Goal: Information Seeking & Learning: Learn about a topic

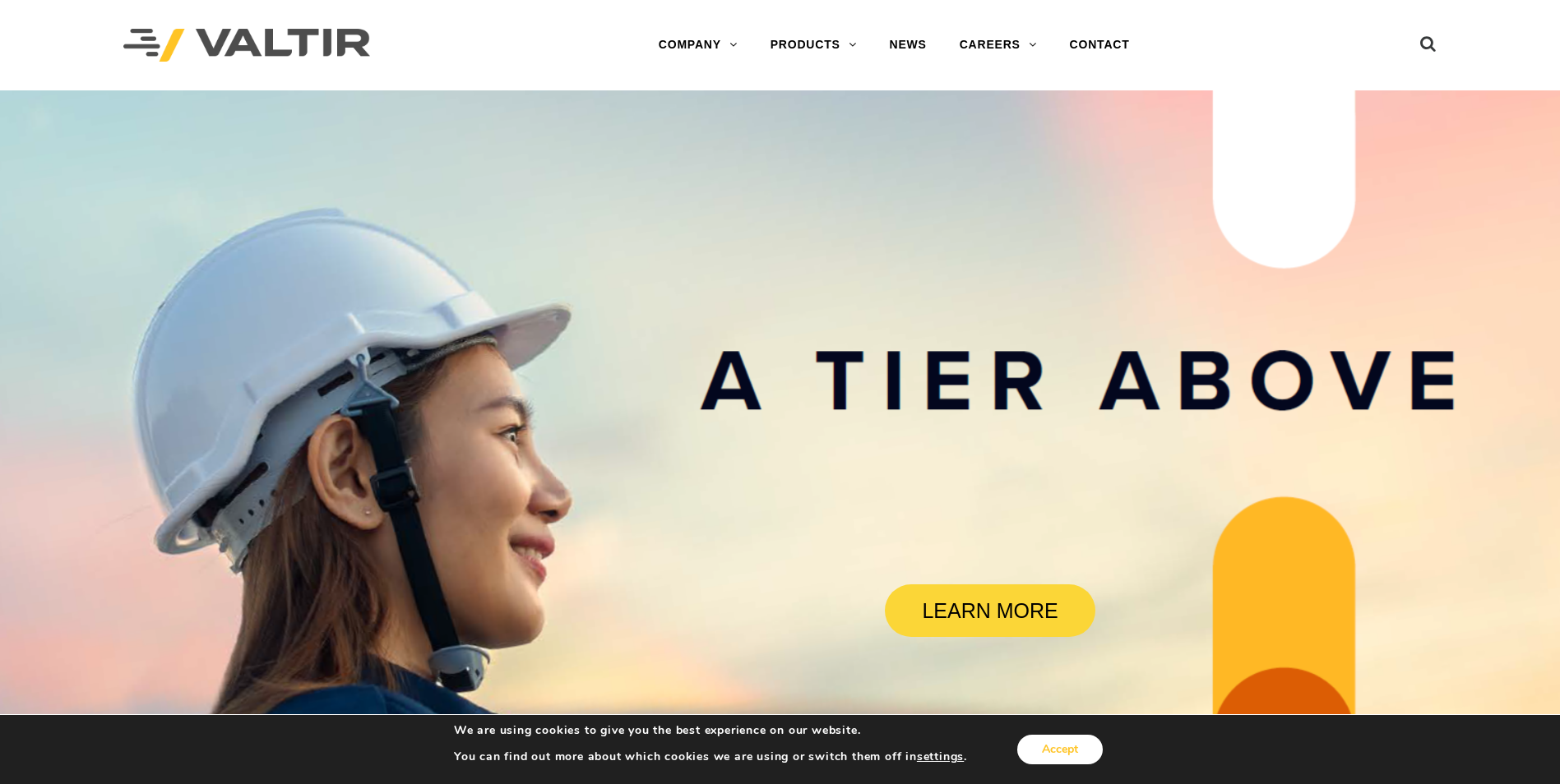
click at [1071, 749] on button "Accept" at bounding box center [1059, 749] width 85 height 30
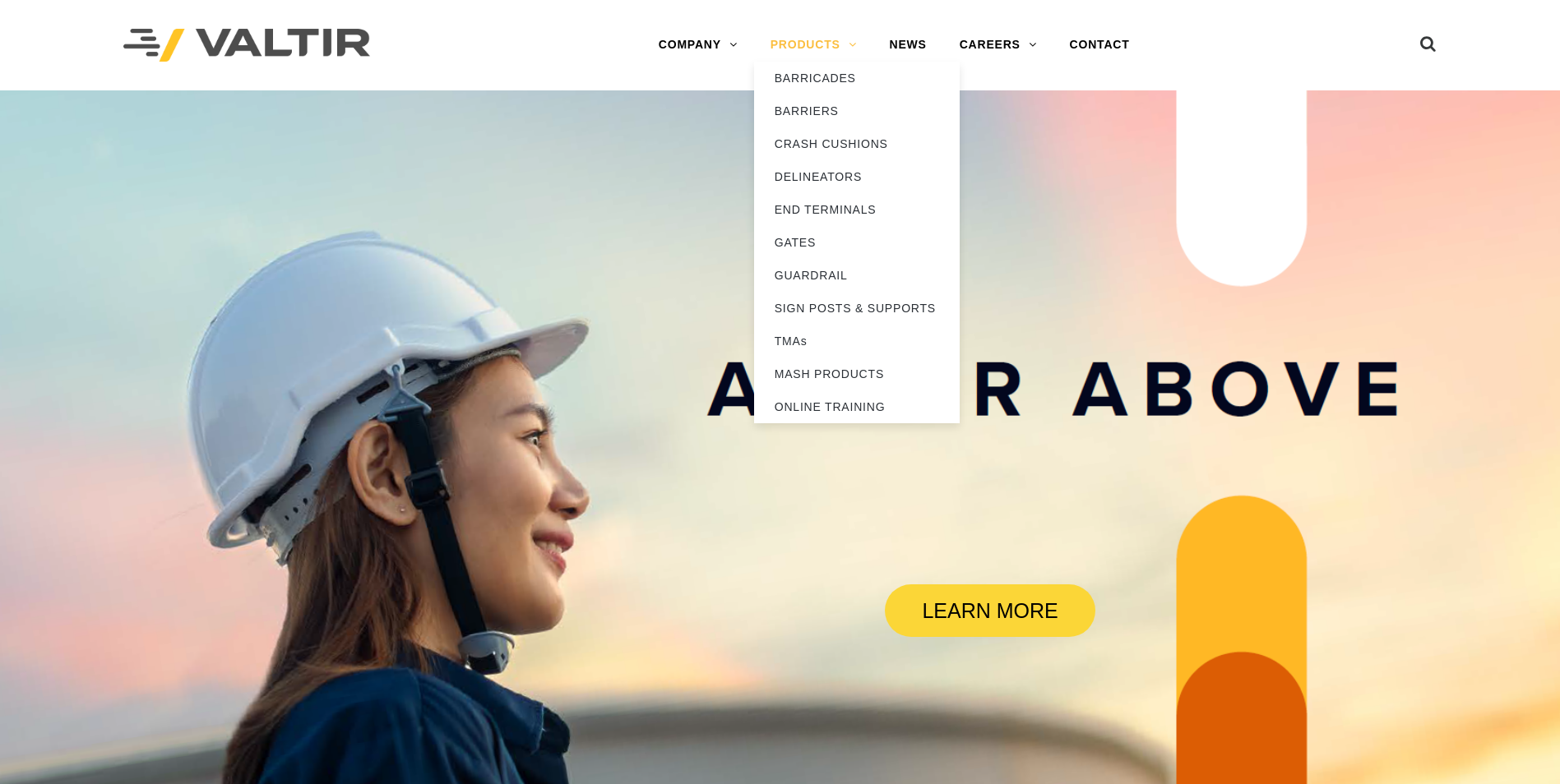
click at [849, 47] on link "PRODUCTS" at bounding box center [813, 45] width 119 height 33
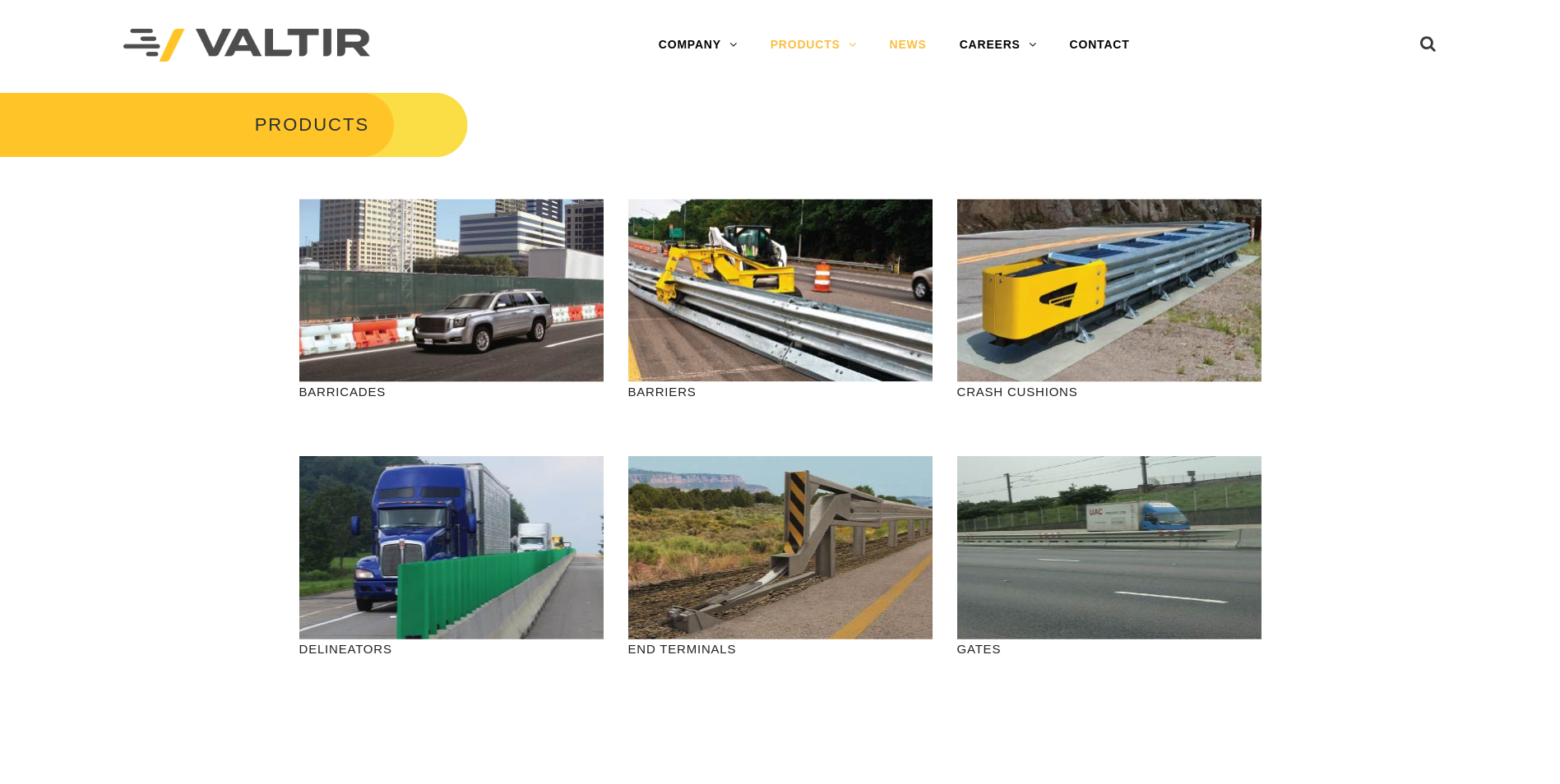
click at [908, 41] on link "NEWS" at bounding box center [907, 45] width 69 height 33
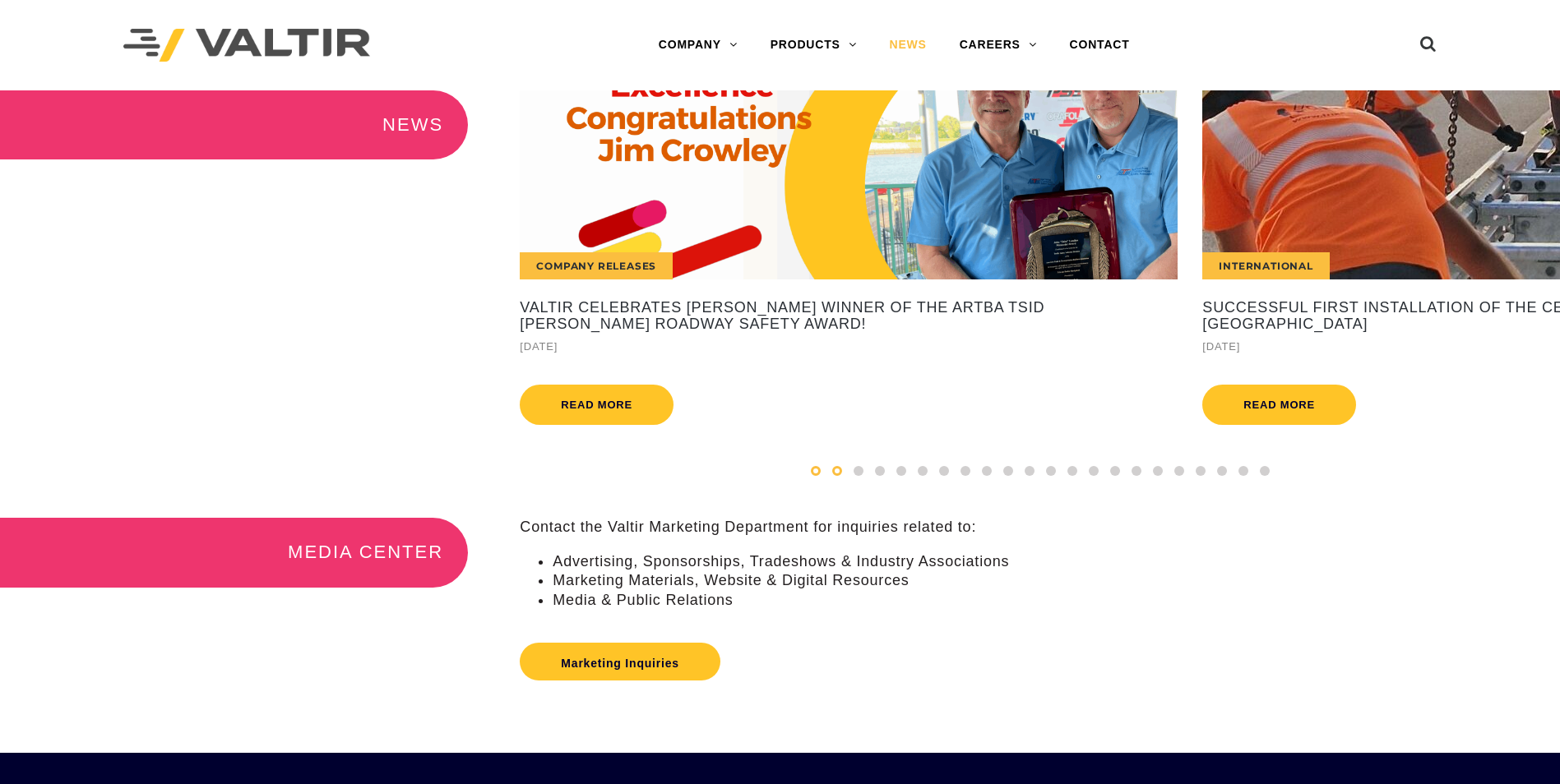
click at [821, 480] on div at bounding box center [816, 471] width 22 height 18
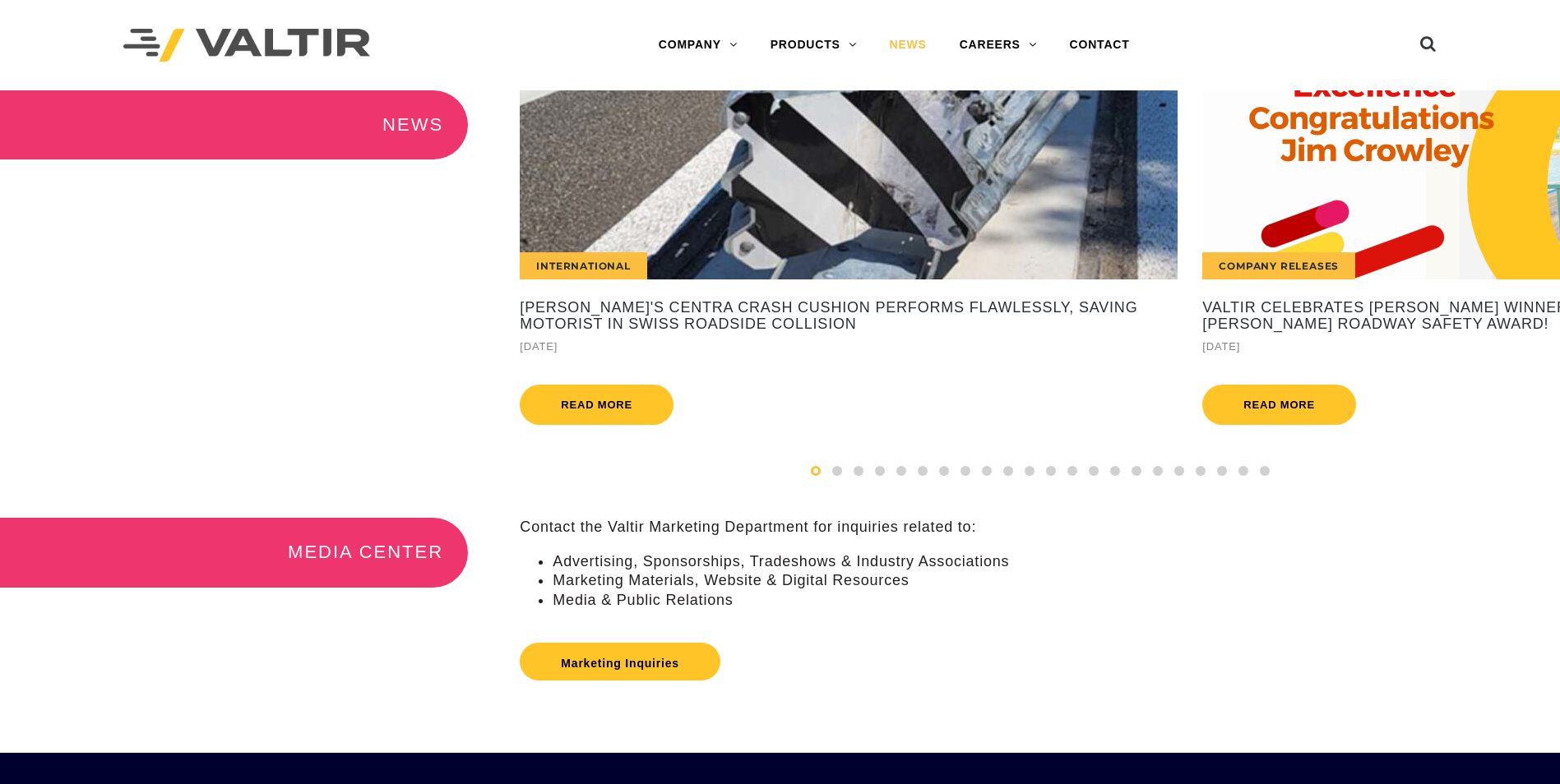
click at [695, 235] on div "International" at bounding box center [848, 184] width 658 height 189
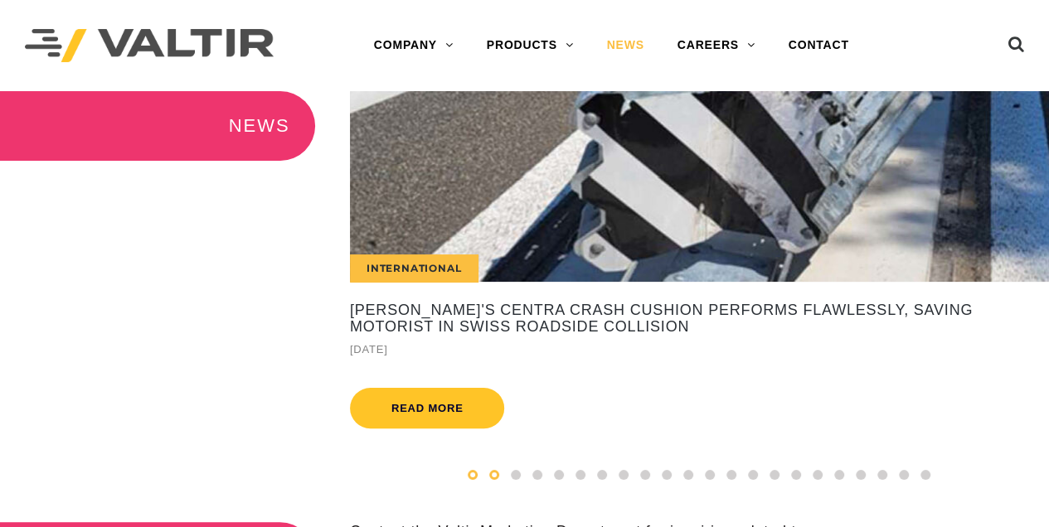
click at [492, 480] on span at bounding box center [494, 475] width 10 height 10
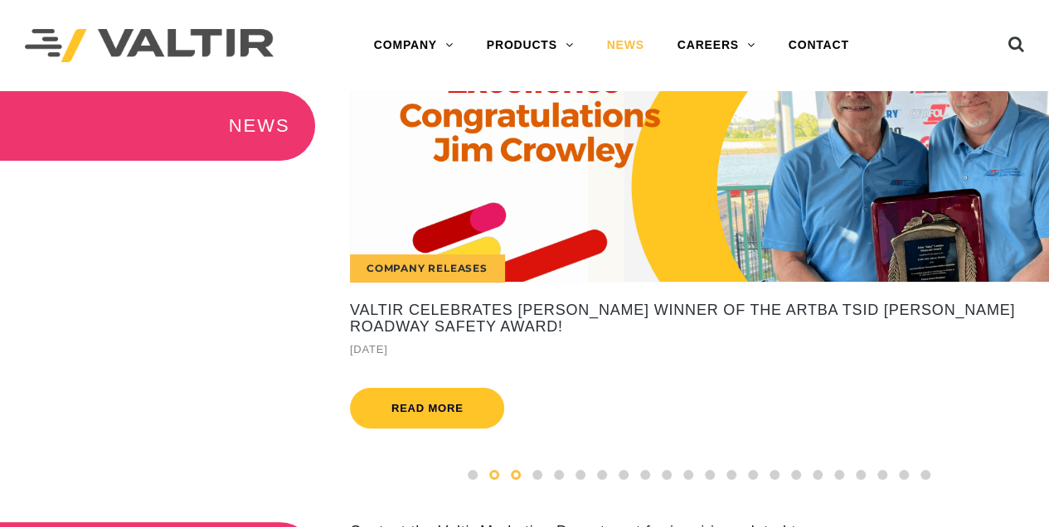
click at [517, 480] on span at bounding box center [516, 475] width 10 height 10
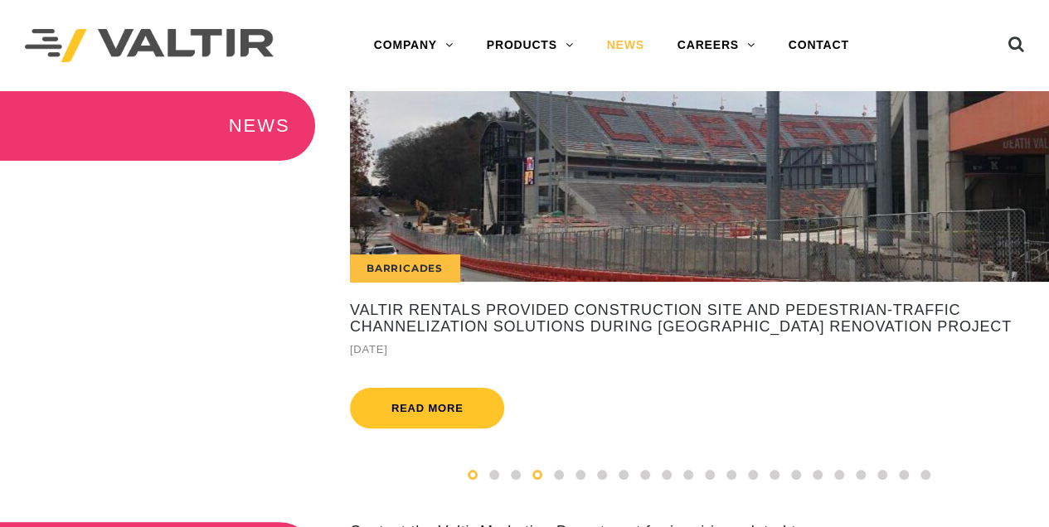
click at [472, 480] on span at bounding box center [473, 475] width 10 height 10
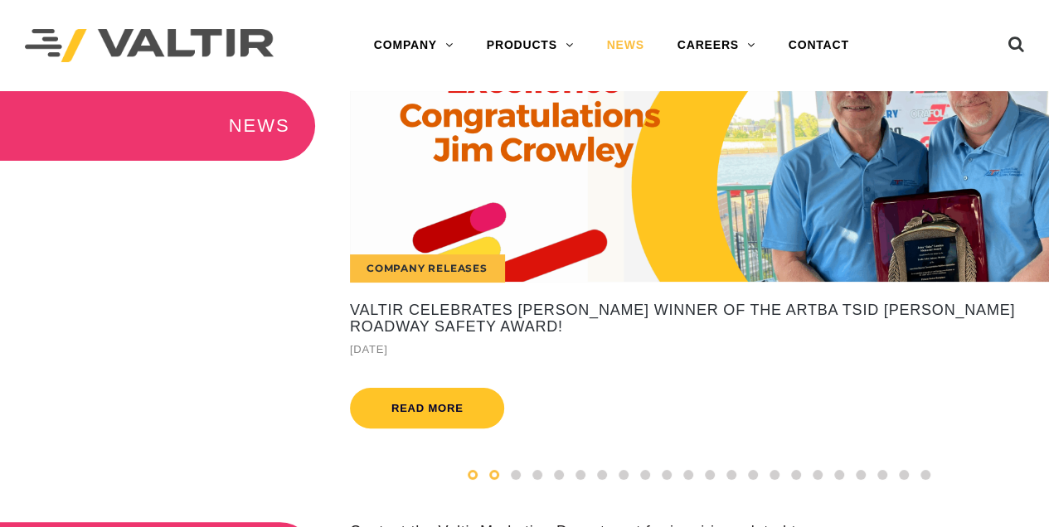
click at [474, 480] on span at bounding box center [473, 475] width 10 height 10
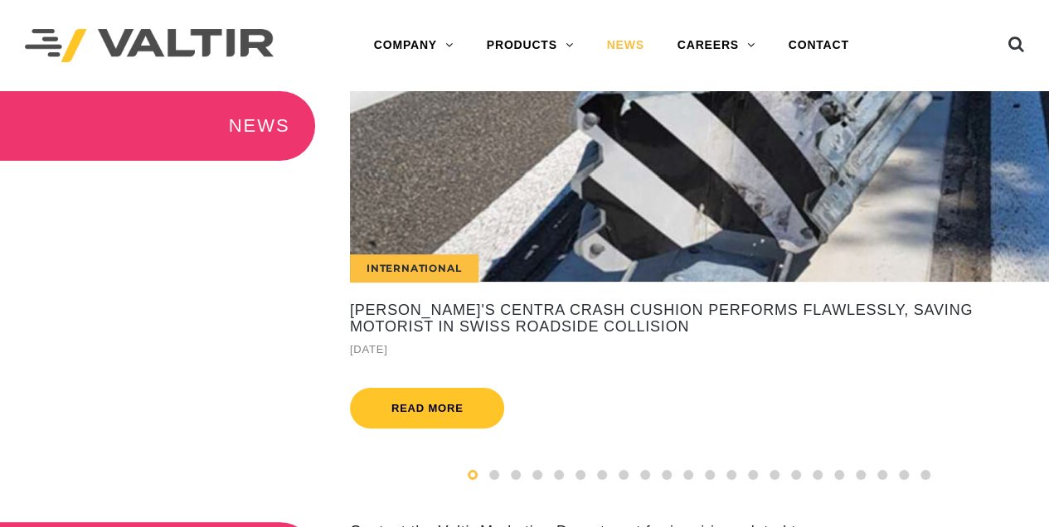
click at [504, 267] on div "International" at bounding box center [699, 186] width 699 height 191
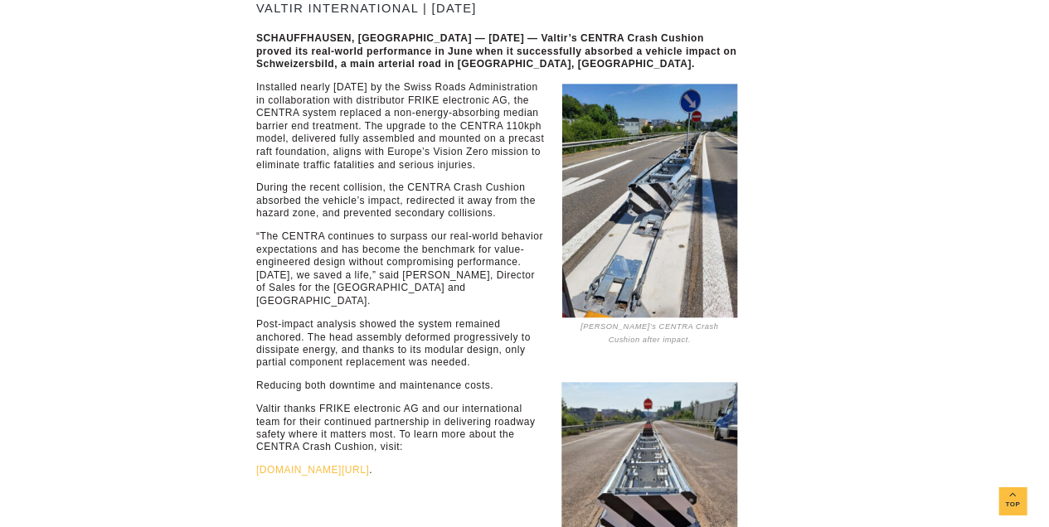
scroll to position [332, 0]
click at [953, 435] on img at bounding box center [974, 303] width 263 height 351
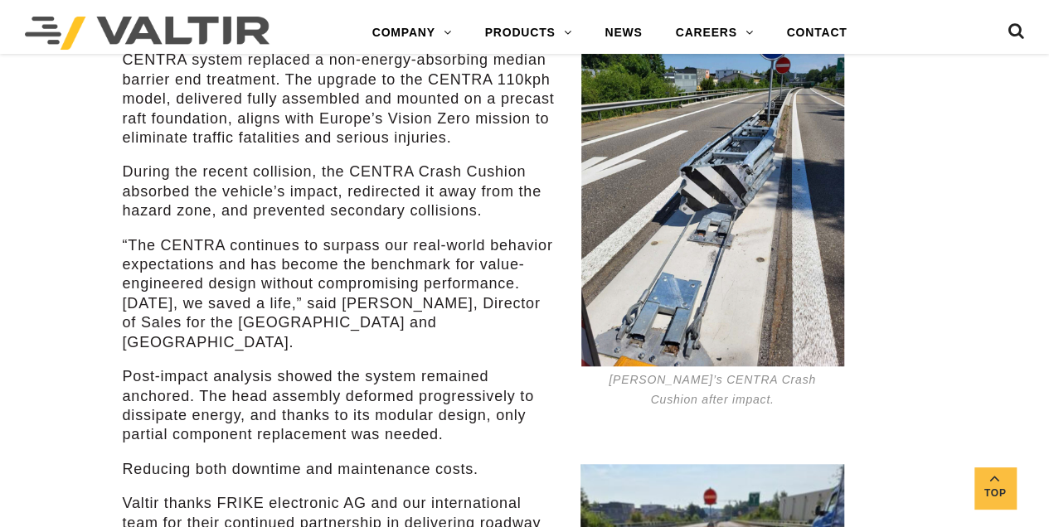
scroll to position [442, 0]
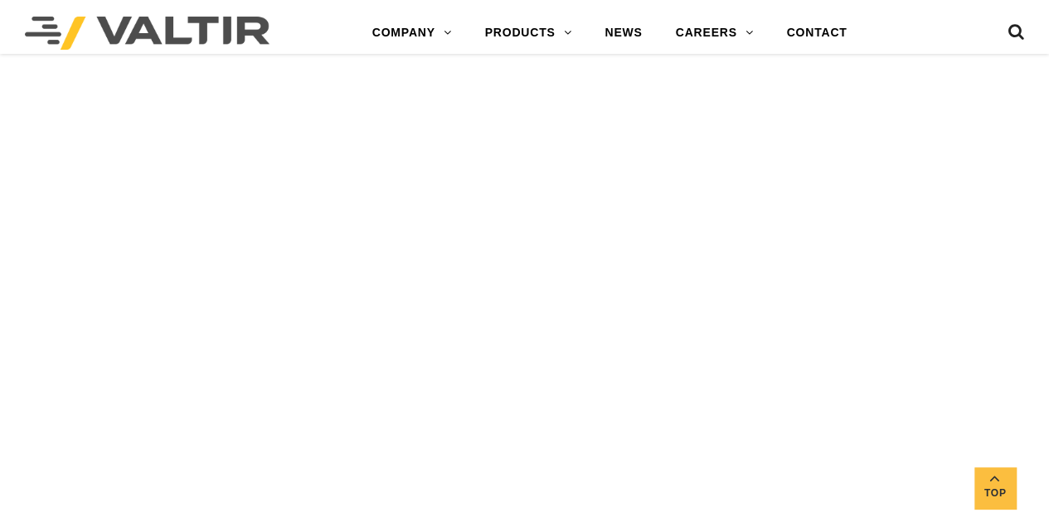
scroll to position [2819, 0]
